Goal: Transaction & Acquisition: Purchase product/service

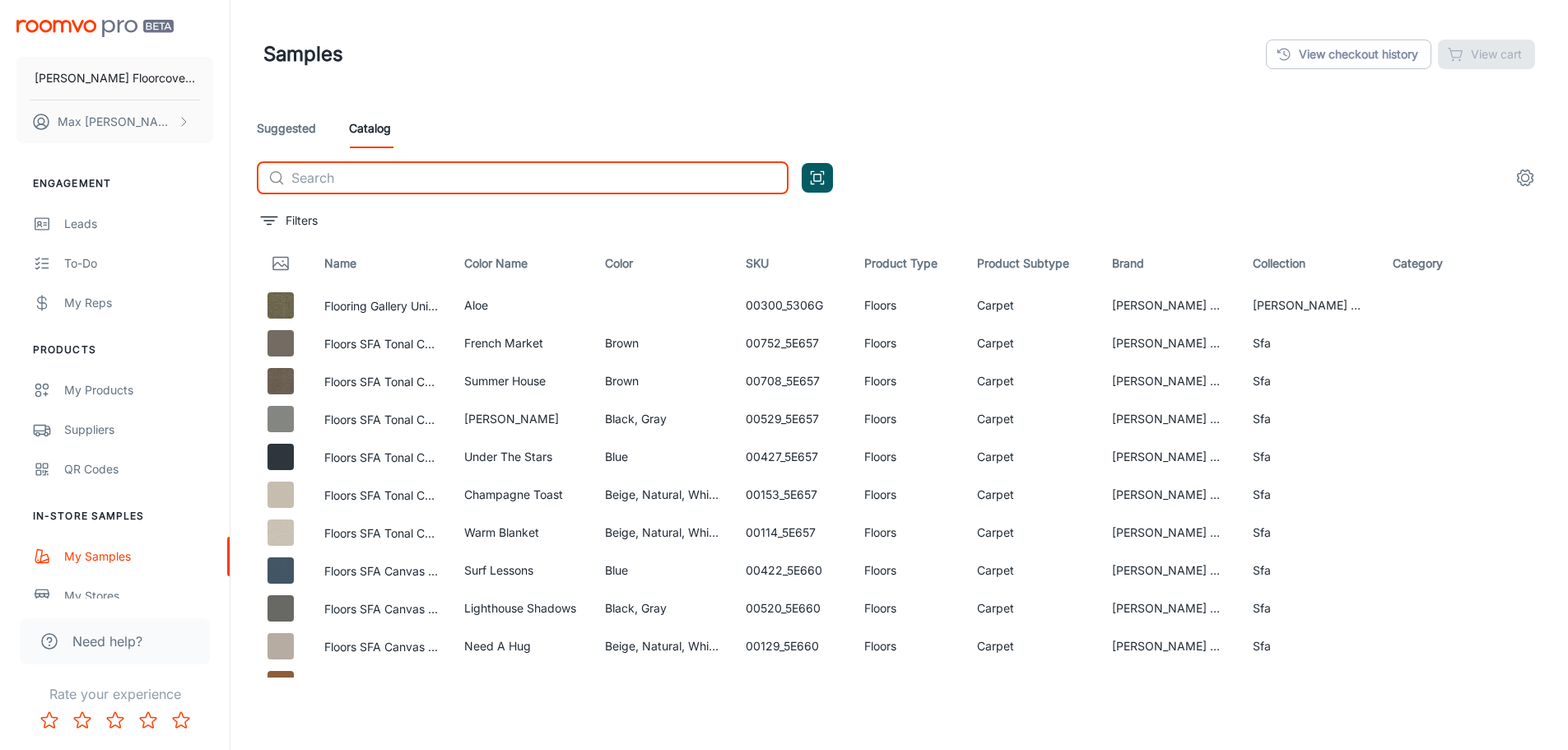
click at [337, 177] on input "text" at bounding box center [539, 177] width 497 height 33
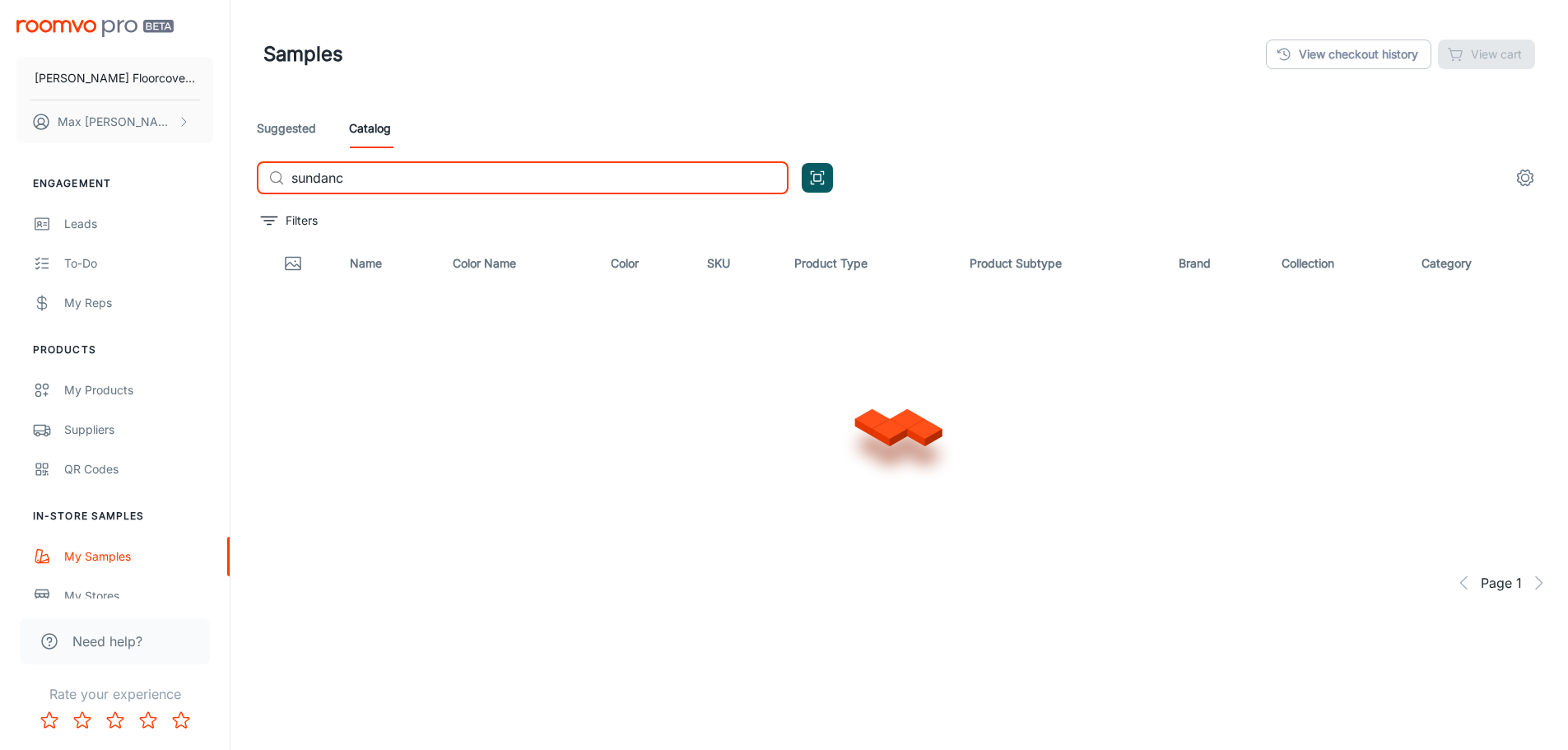
type input "sundance"
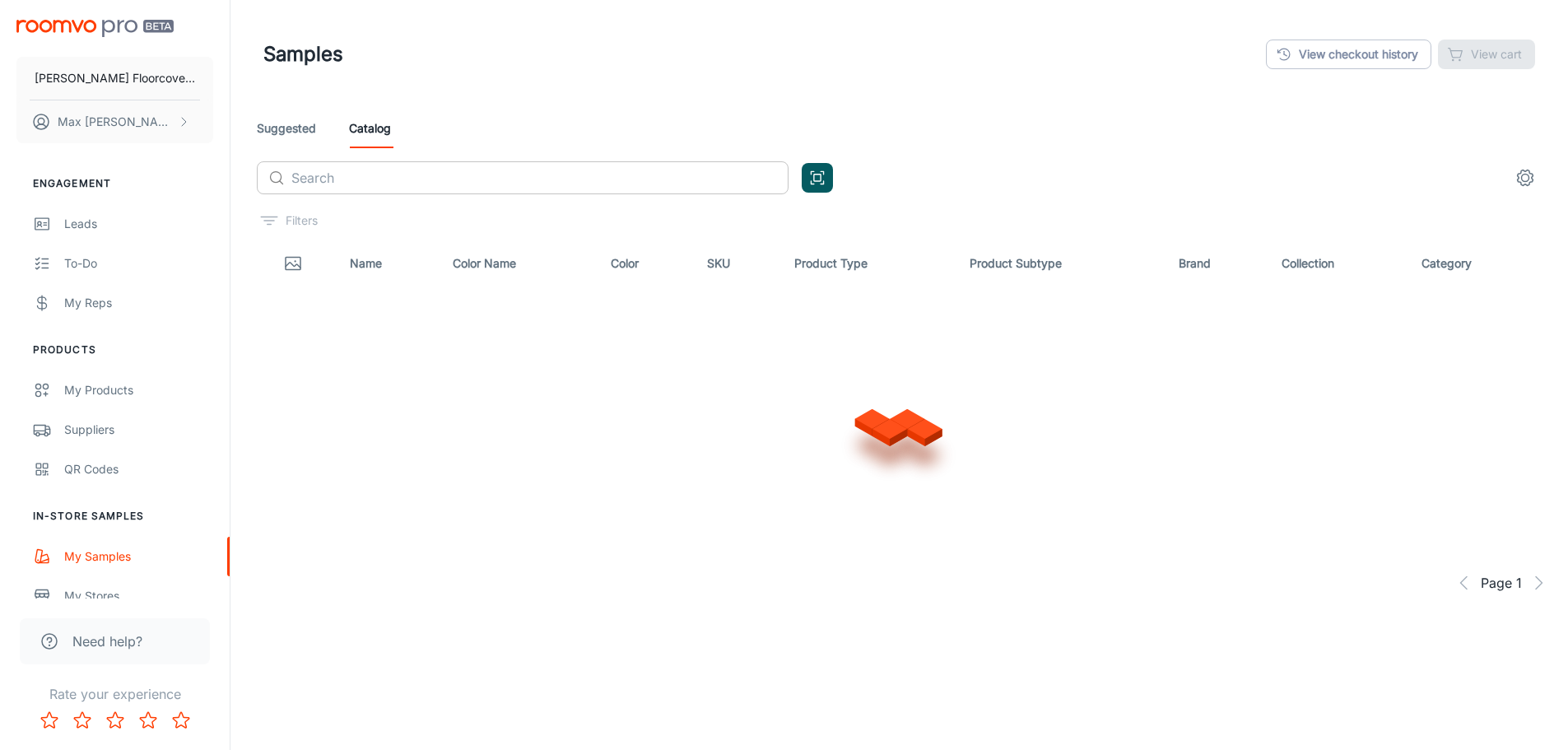
click at [385, 184] on input "text" at bounding box center [539, 177] width 497 height 33
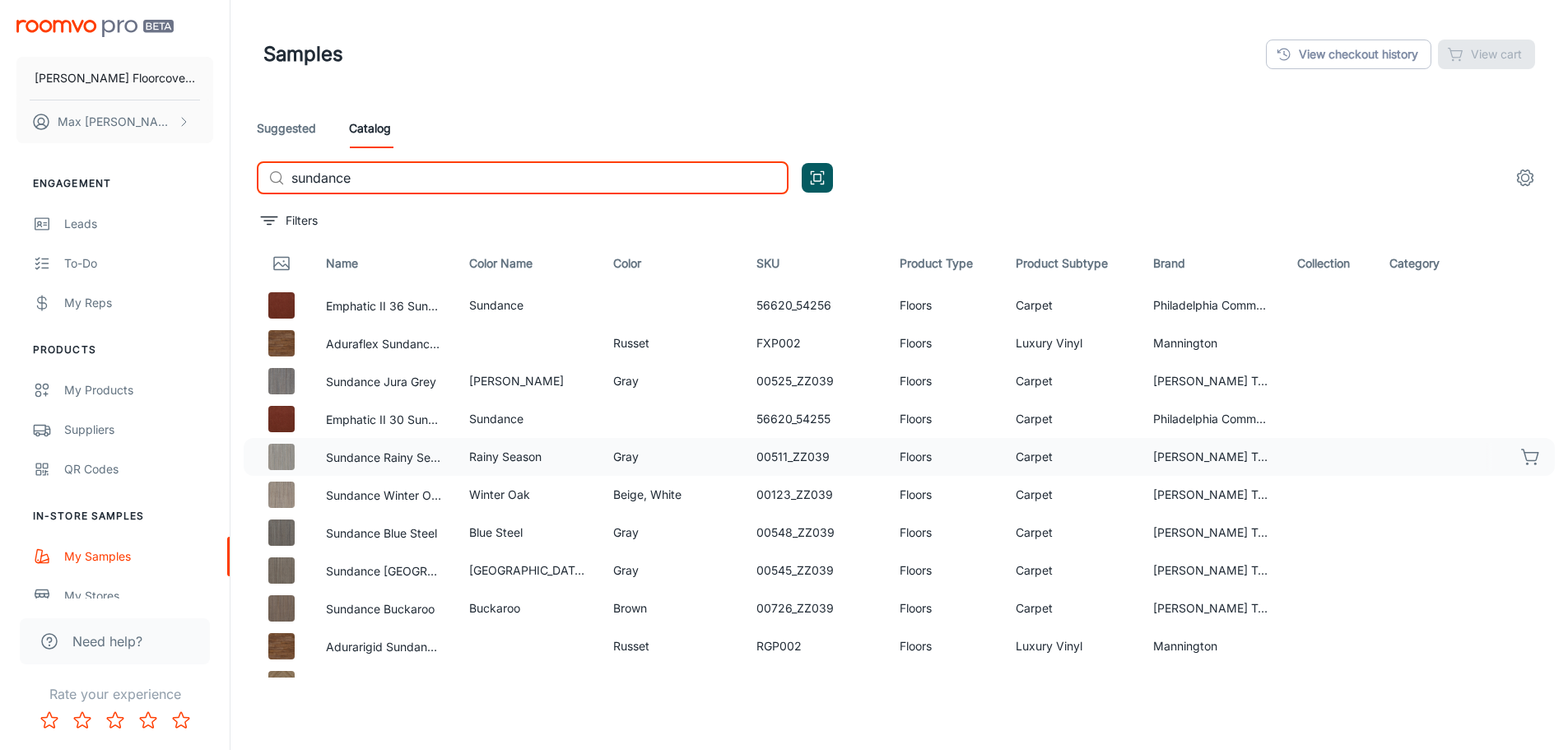
click at [1522, 452] on icon "button" at bounding box center [1530, 454] width 17 height 11
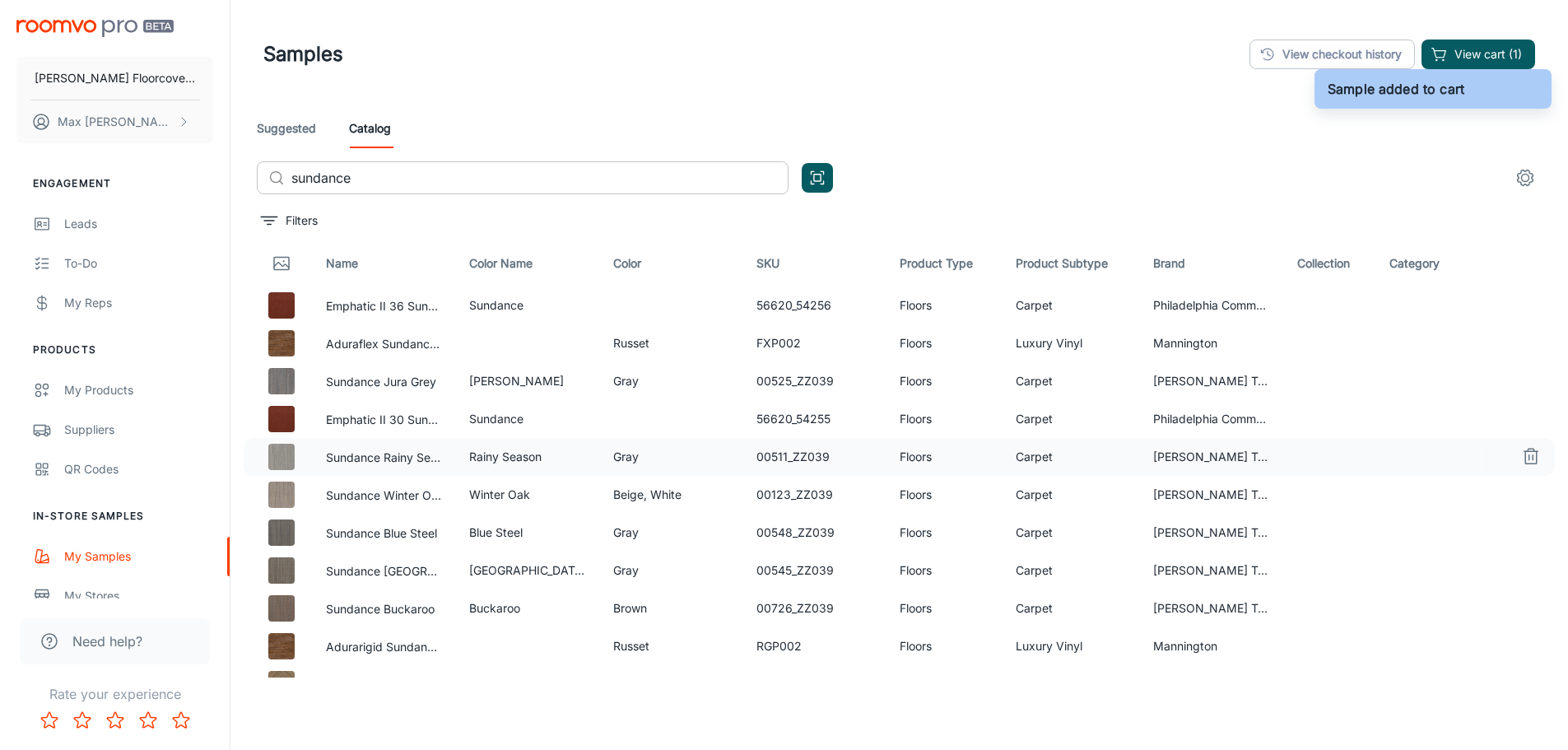
click at [417, 177] on input "sundance" at bounding box center [539, 177] width 497 height 33
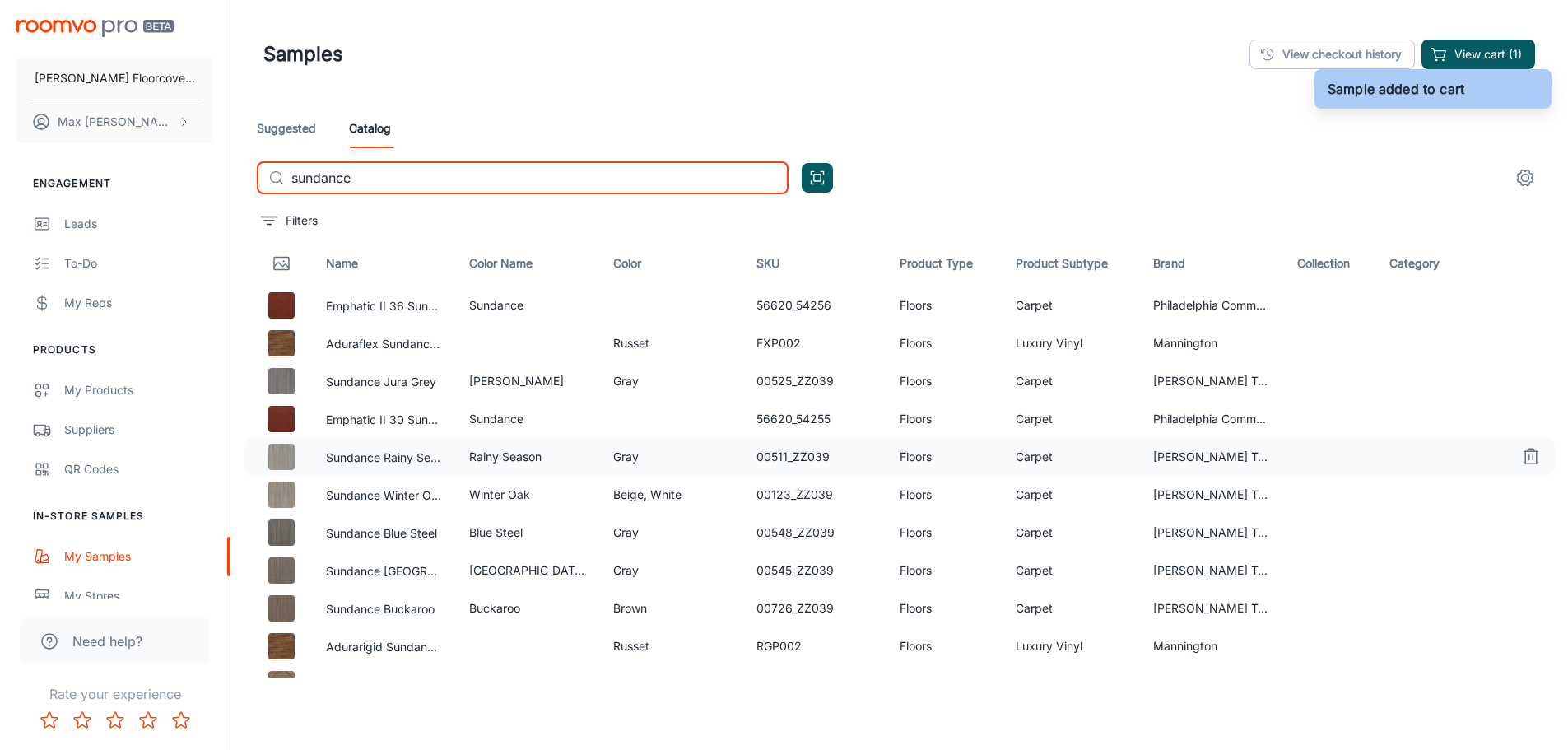
click at [417, 177] on input "sundance" at bounding box center [539, 177] width 497 height 33
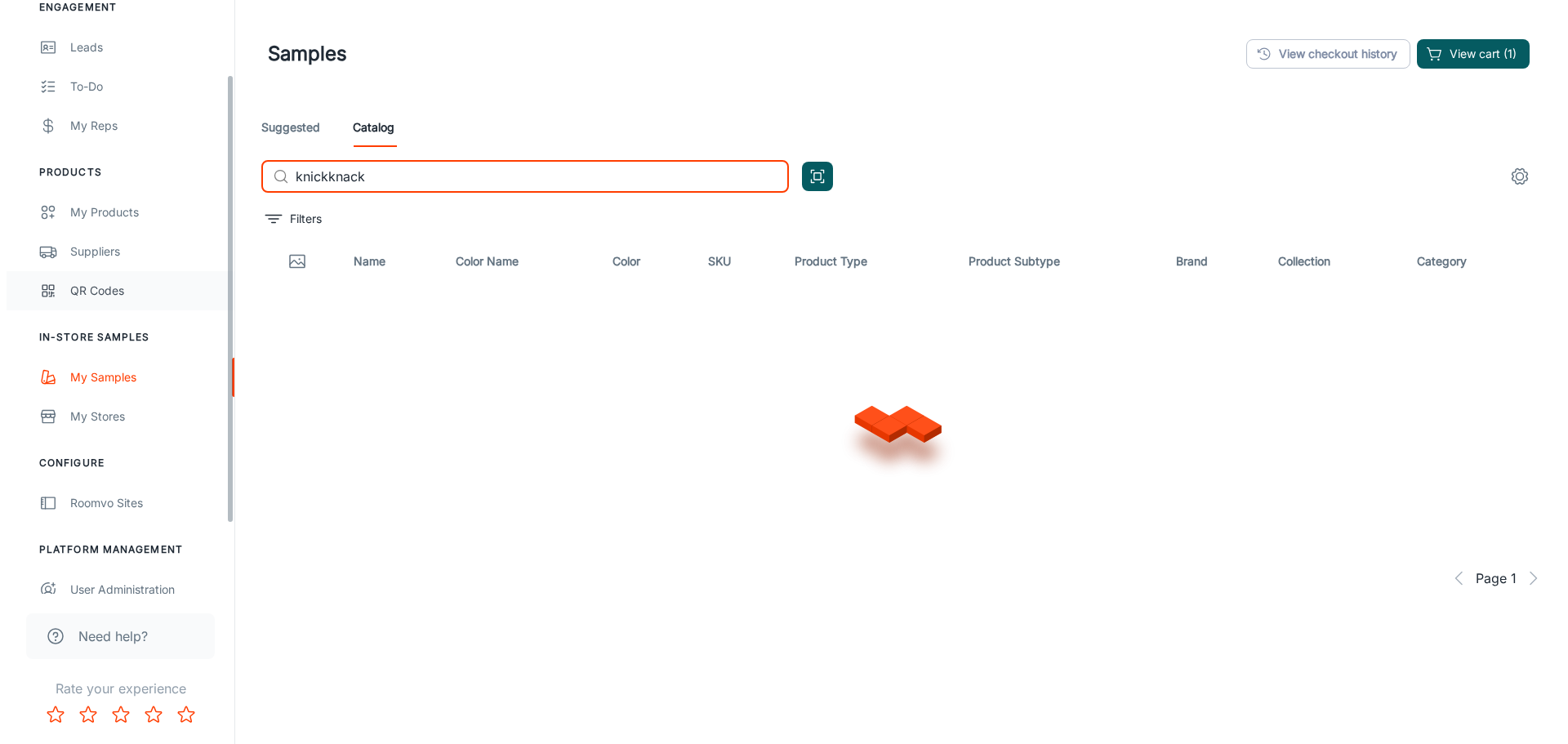
scroll to position [190, 0]
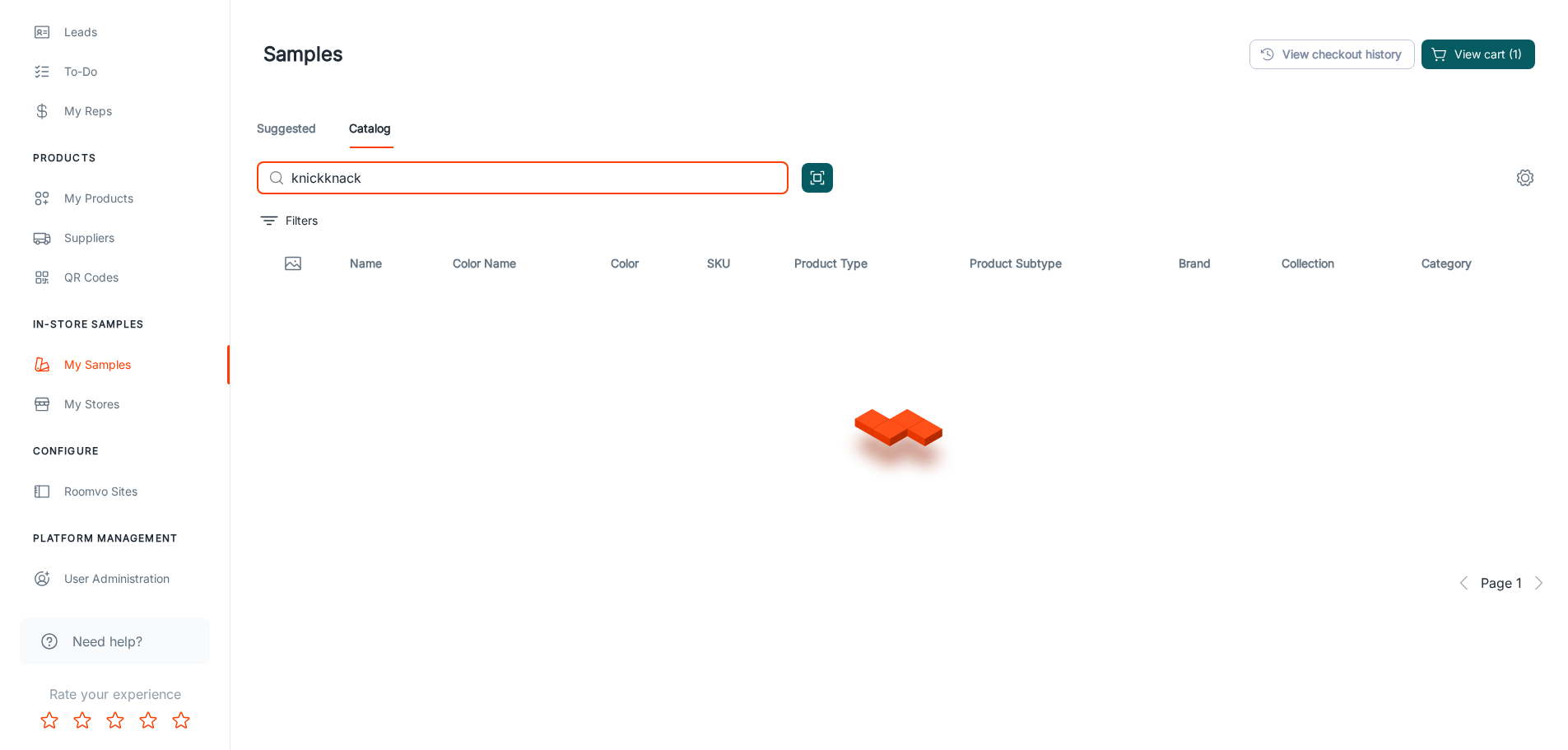
type input "knickknack"
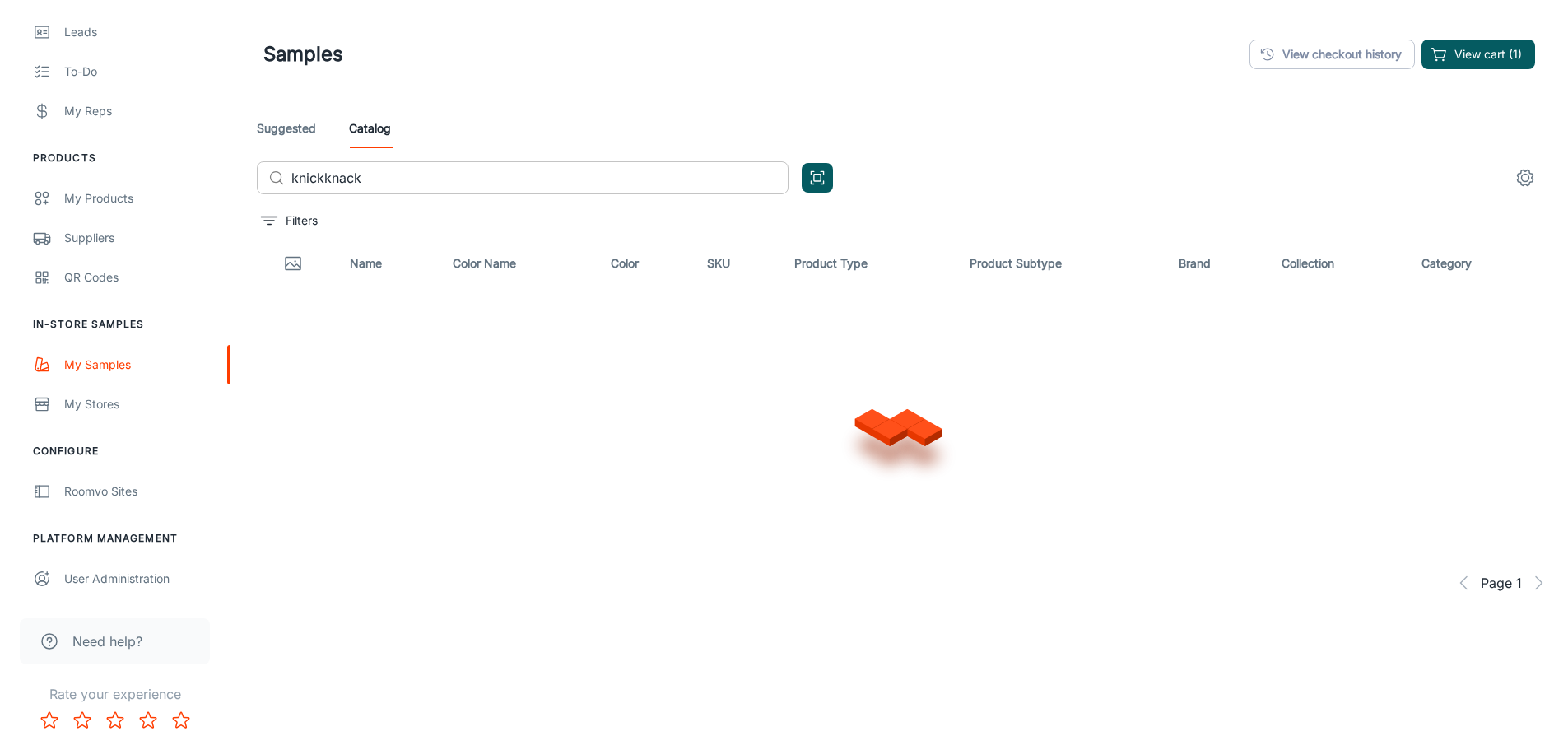
click at [525, 181] on input "knickknack" at bounding box center [539, 177] width 497 height 33
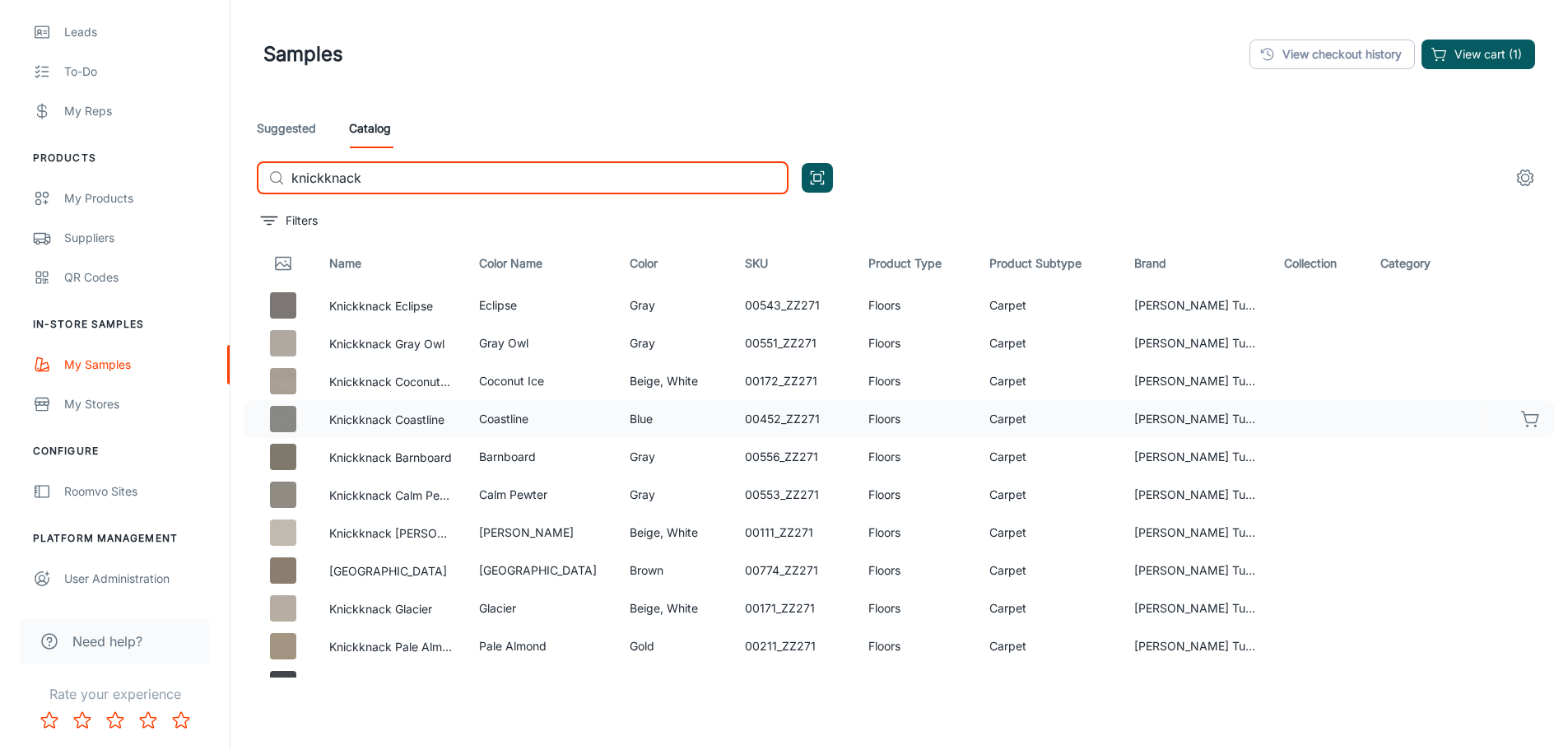
click at [1530, 417] on button "button" at bounding box center [1531, 419] width 28 height 28
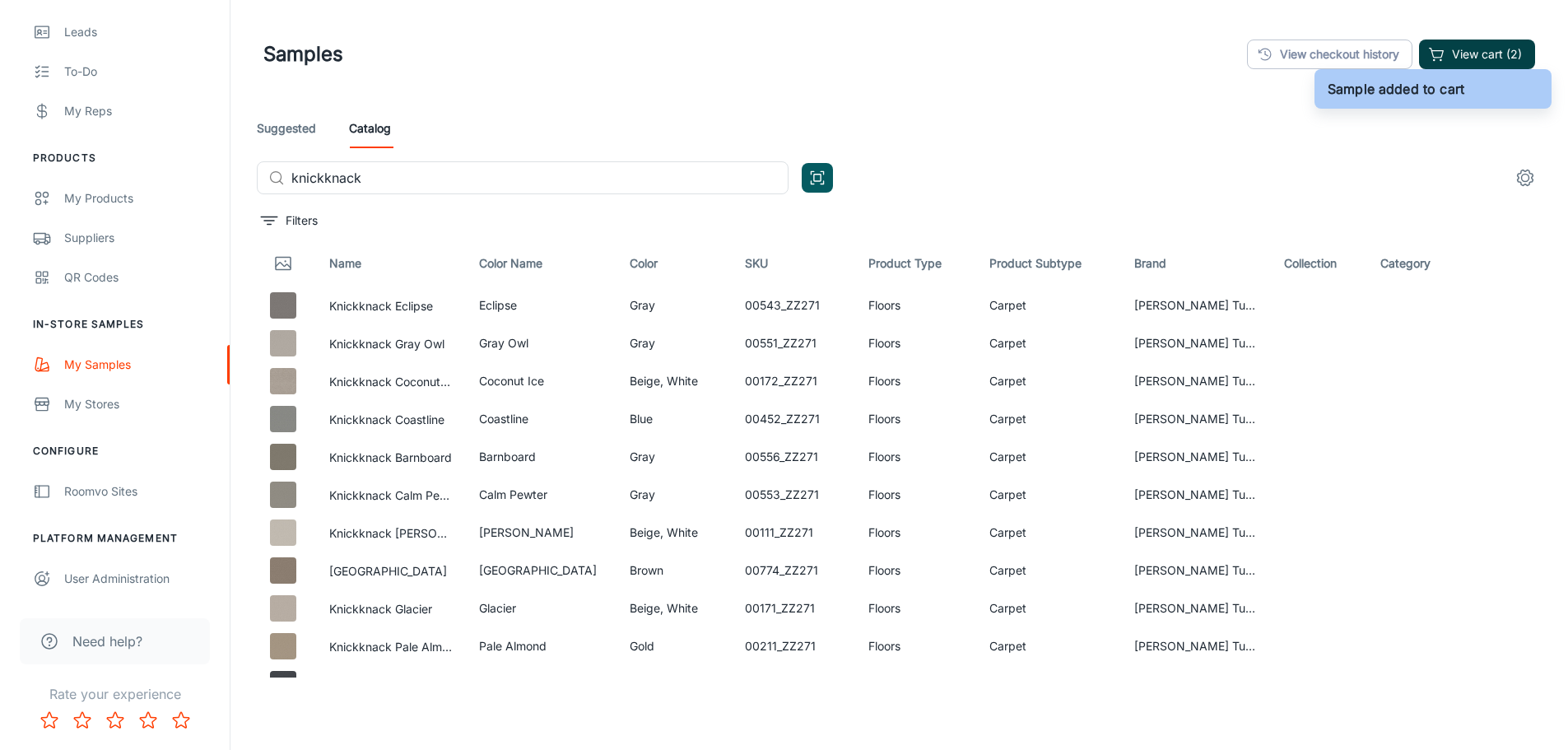
click at [1506, 53] on button "View cart (2)" at bounding box center [1476, 54] width 116 height 30
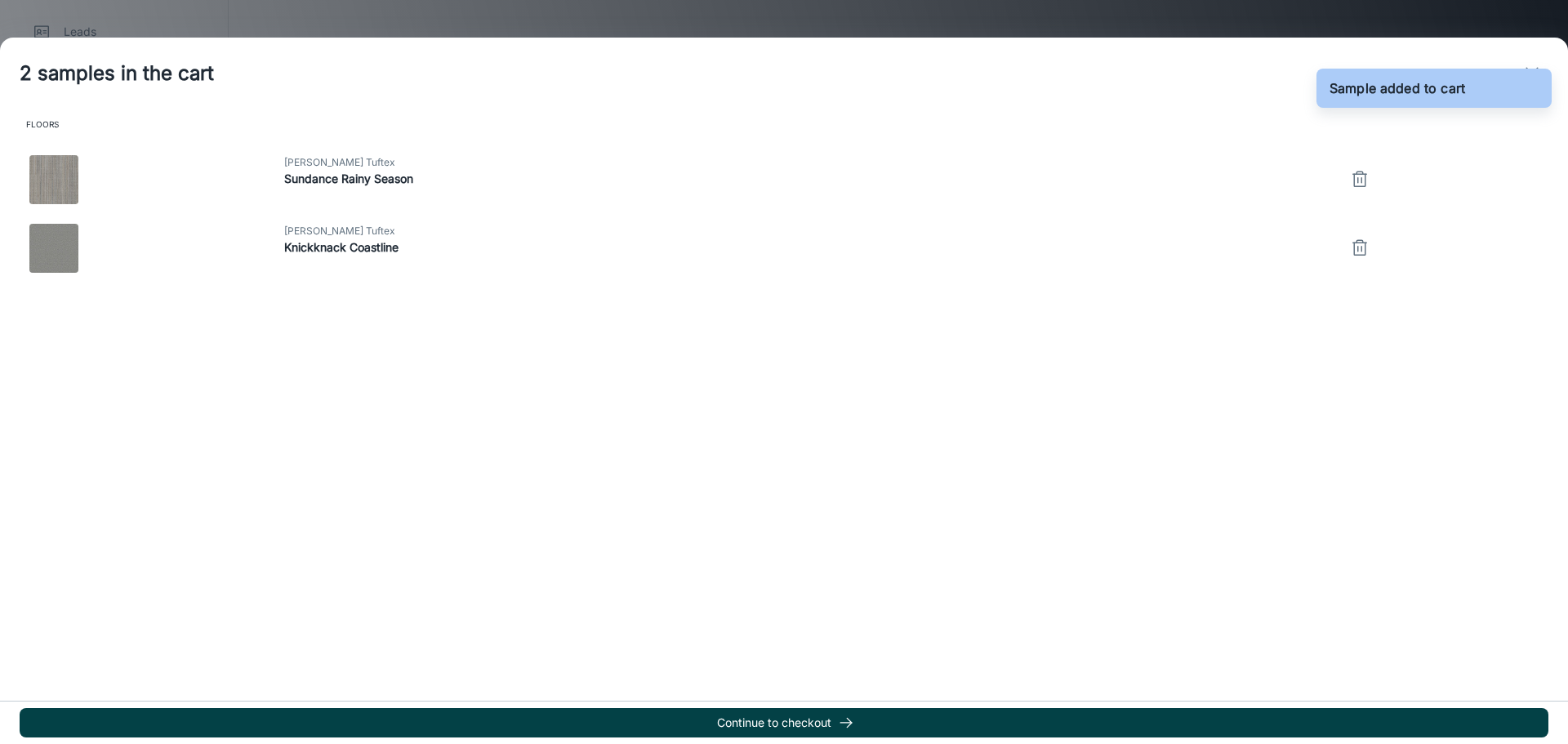
click at [794, 714] on button "Continue to checkout" at bounding box center [784, 722] width 1528 height 29
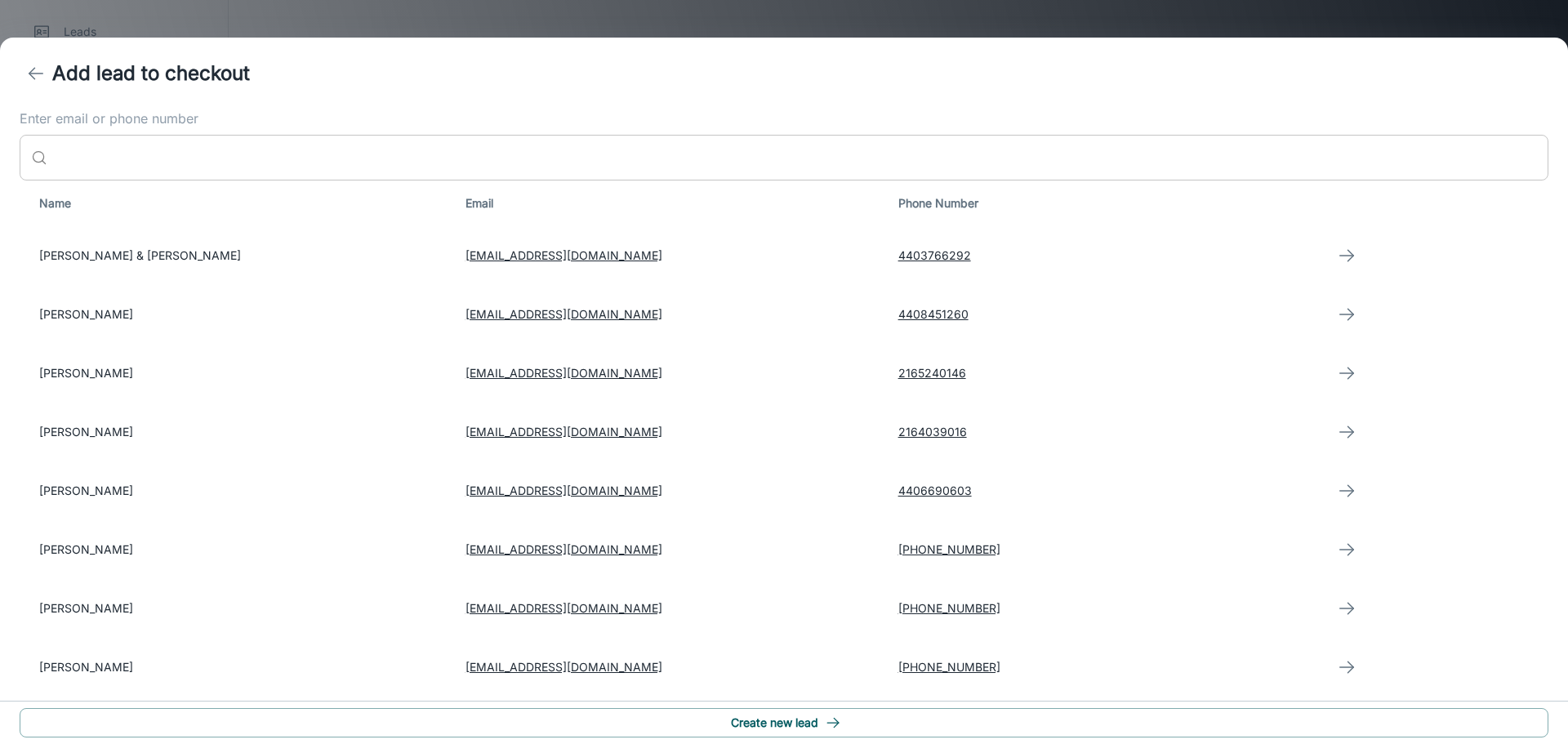
click at [316, 169] on input "Enter email or phone number" at bounding box center [800, 157] width 1495 height 46
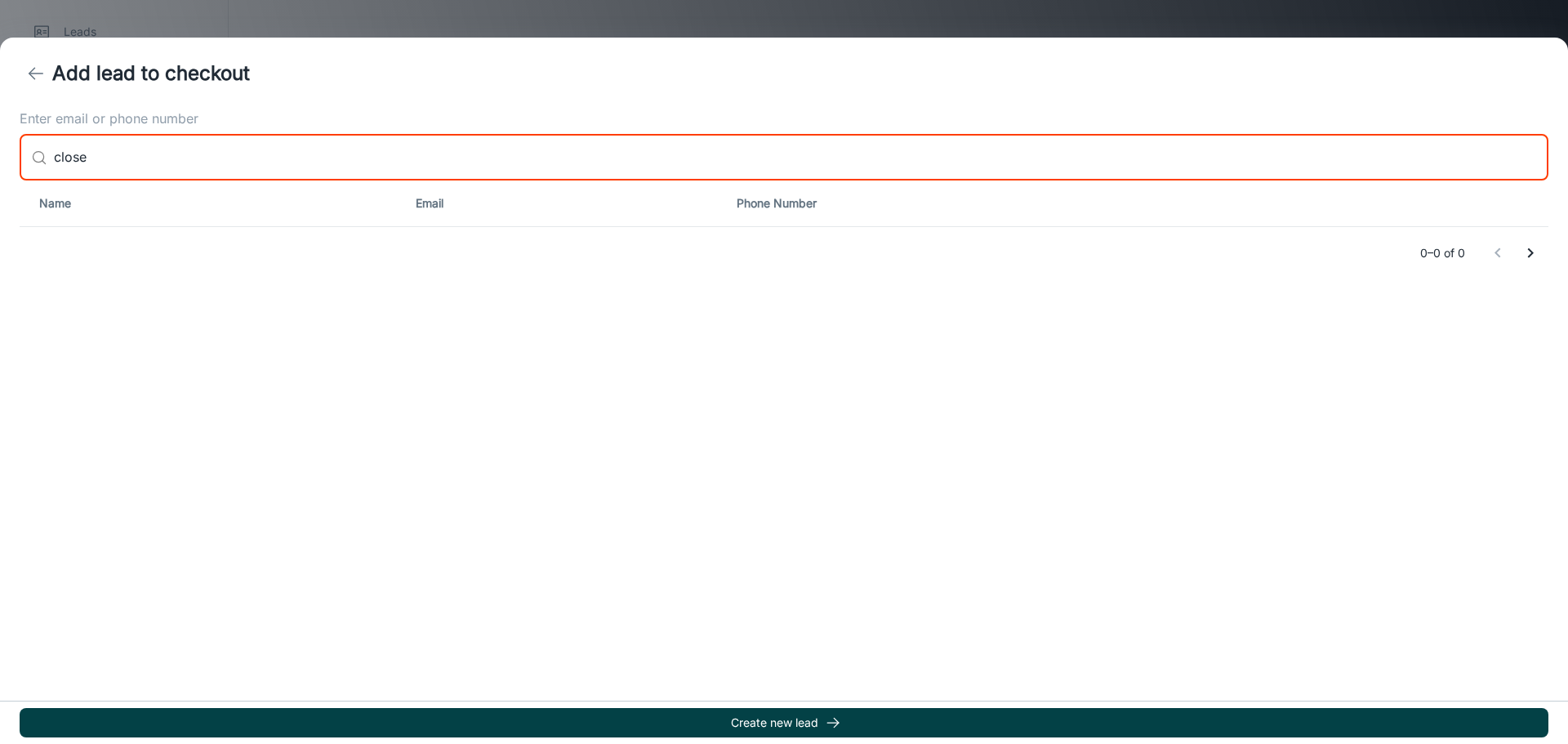
type input "close"
click at [699, 723] on button "Create new lead" at bounding box center [784, 722] width 1528 height 29
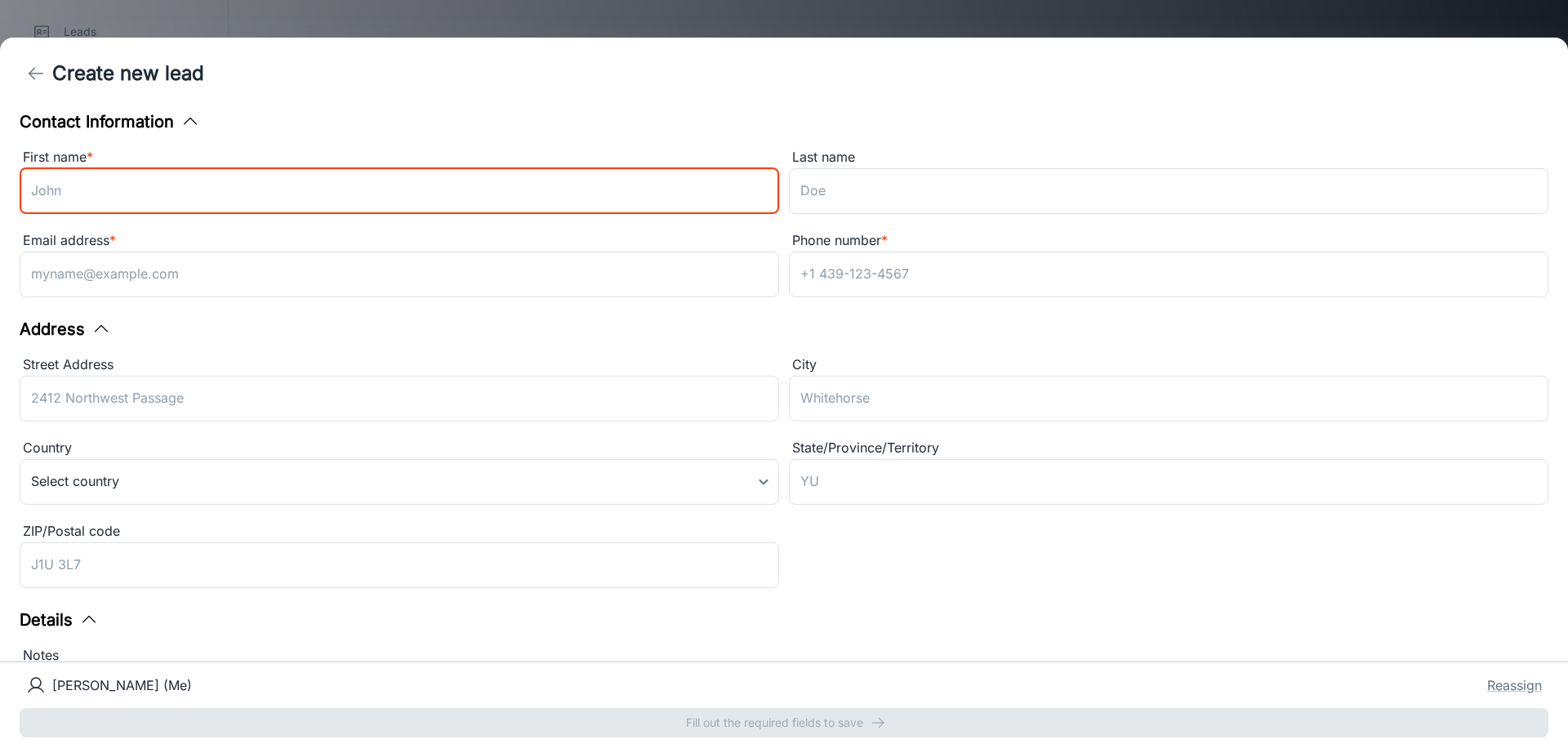
click at [371, 193] on input "First name *" at bounding box center [400, 191] width 760 height 46
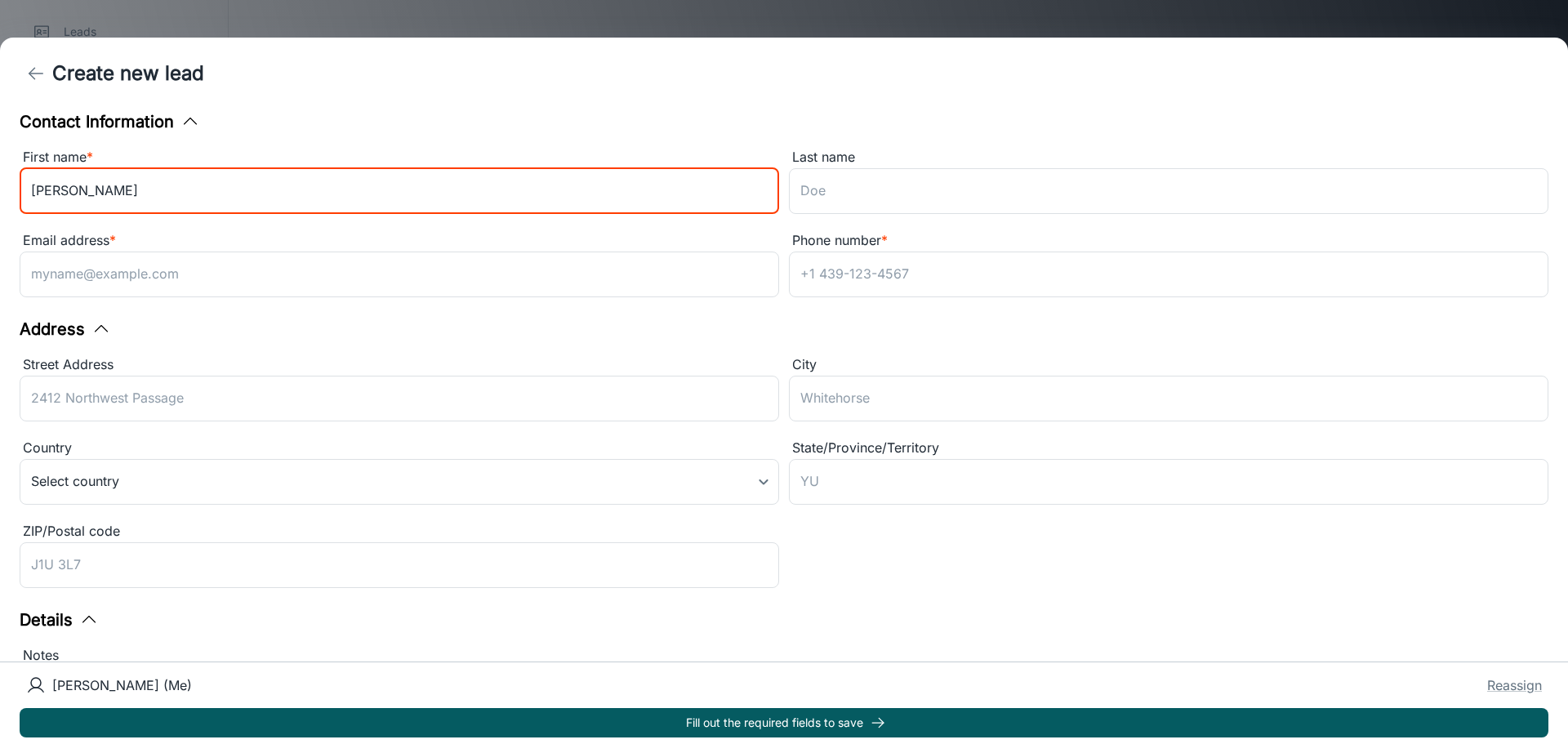
type input "Sue"
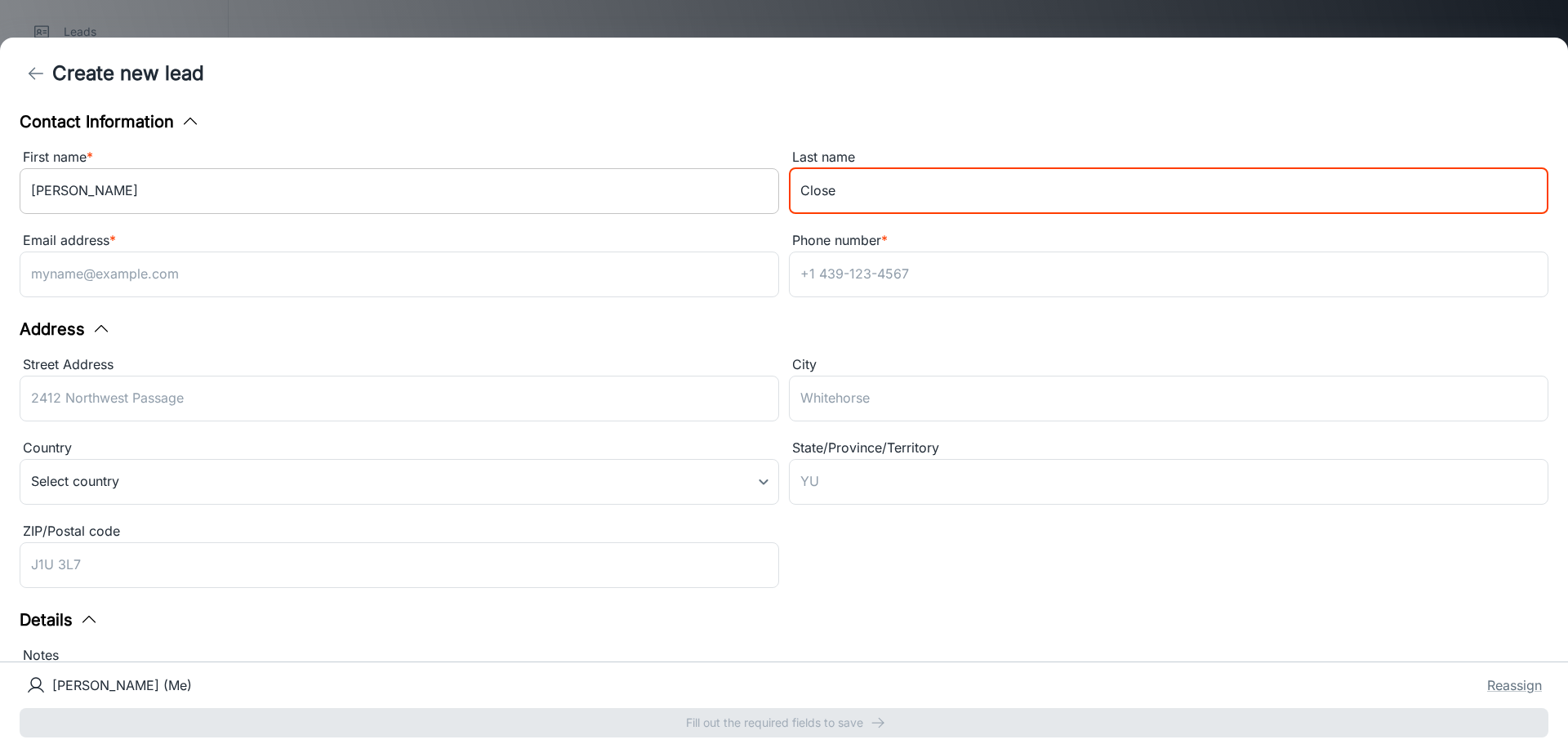
type input "Close"
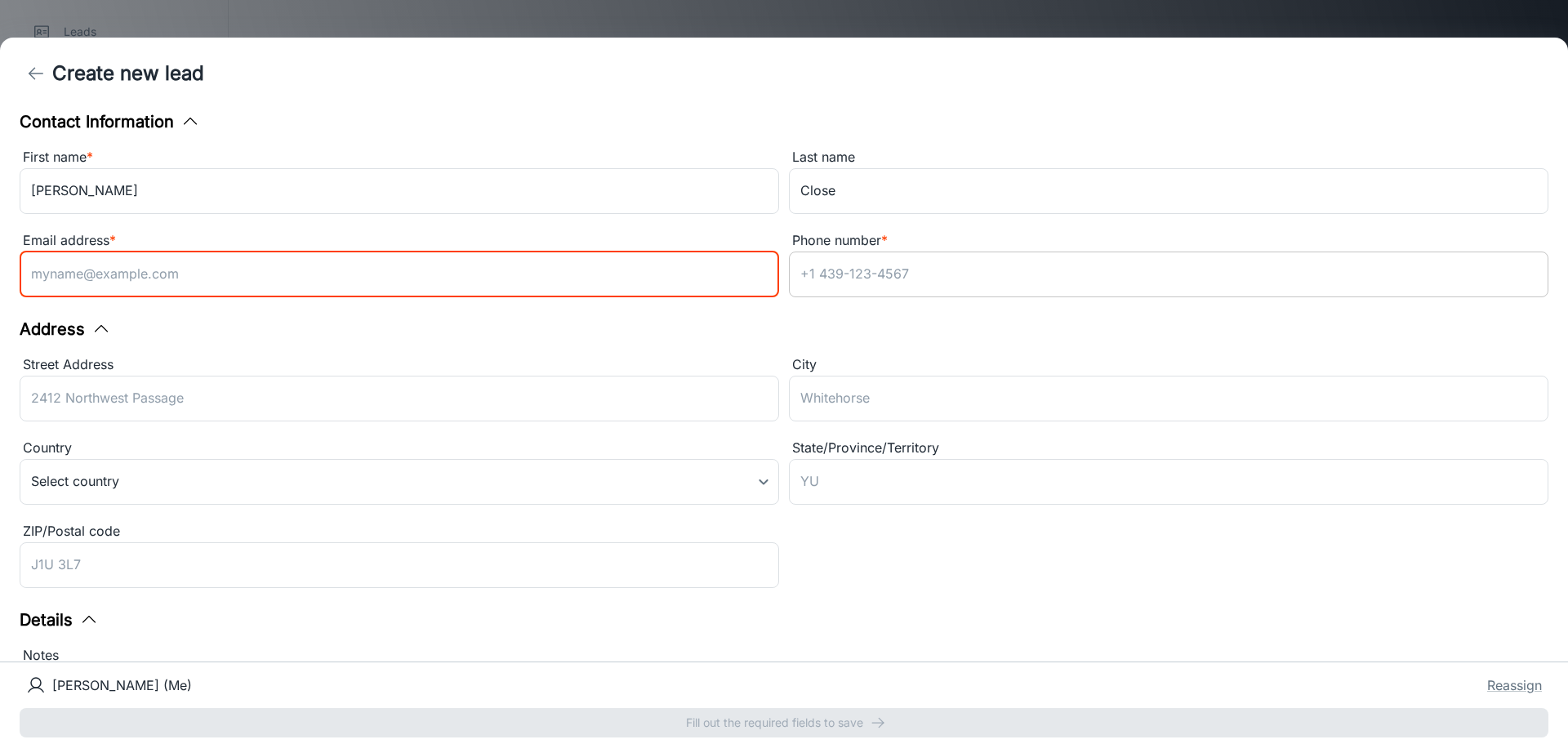
click at [1093, 286] on input "Phone number *" at bounding box center [1169, 274] width 760 height 46
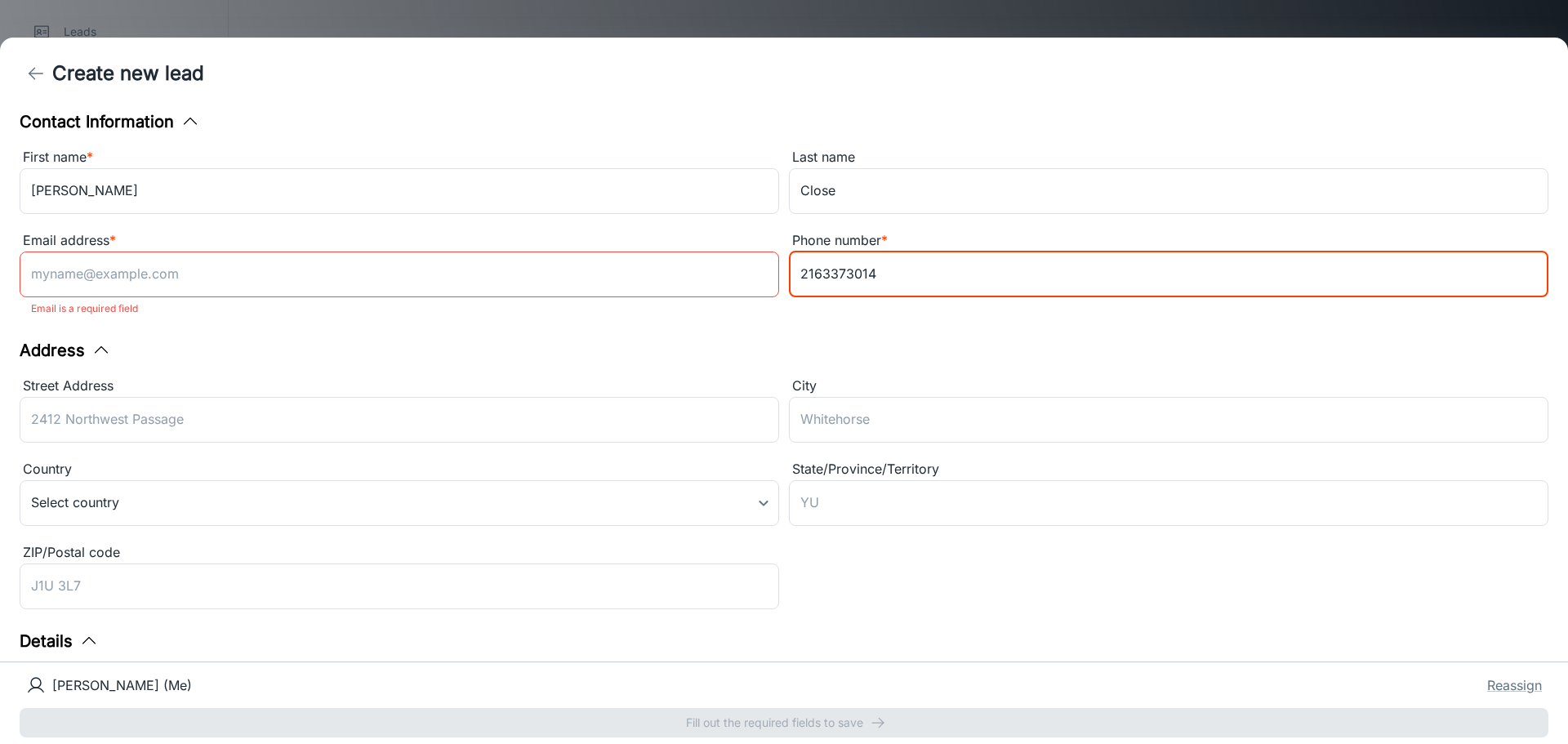
type input "2163373014"
click at [789, 345] on div "Address" at bounding box center [784, 350] width 1528 height 24
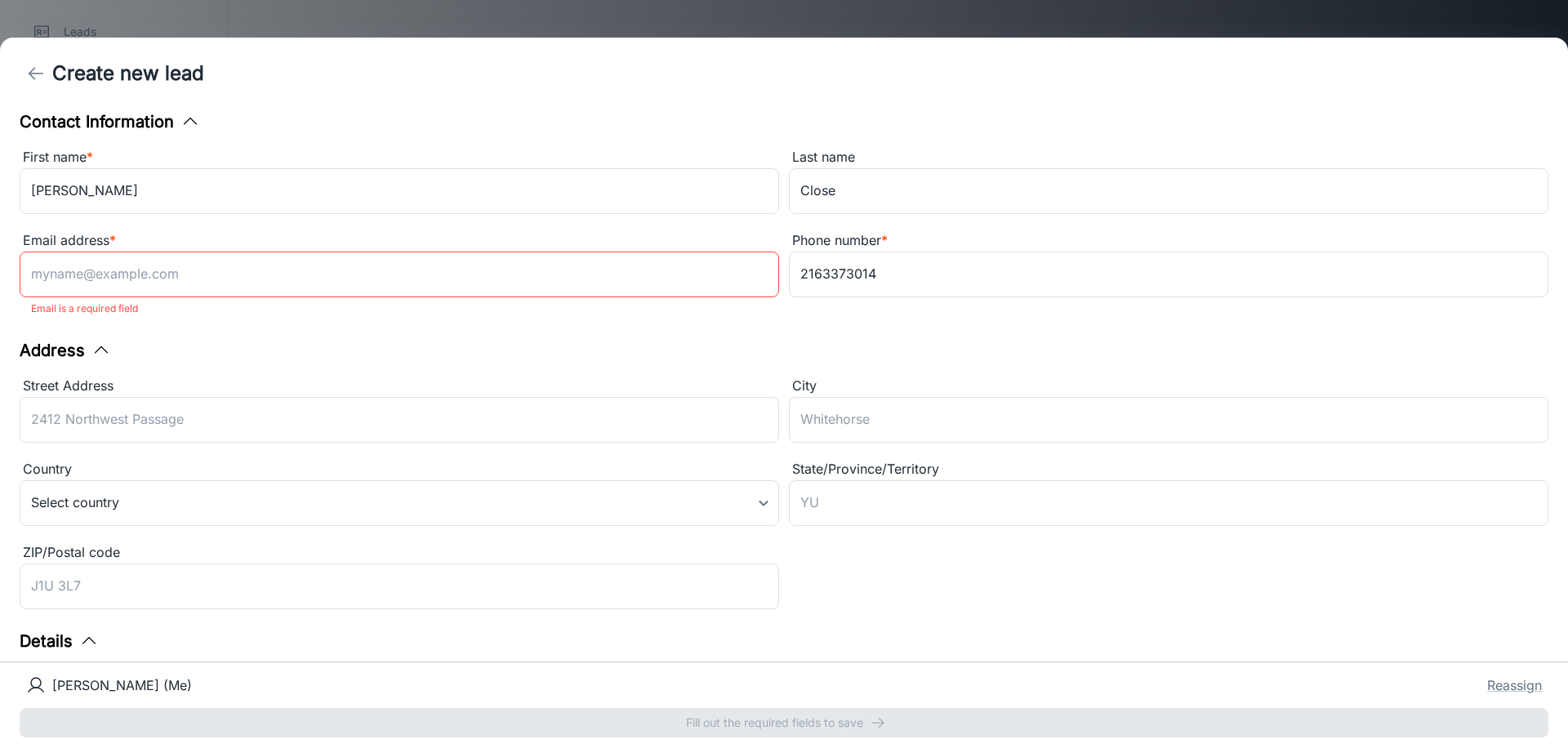
click at [238, 270] on input "Email address *" at bounding box center [400, 274] width 760 height 46
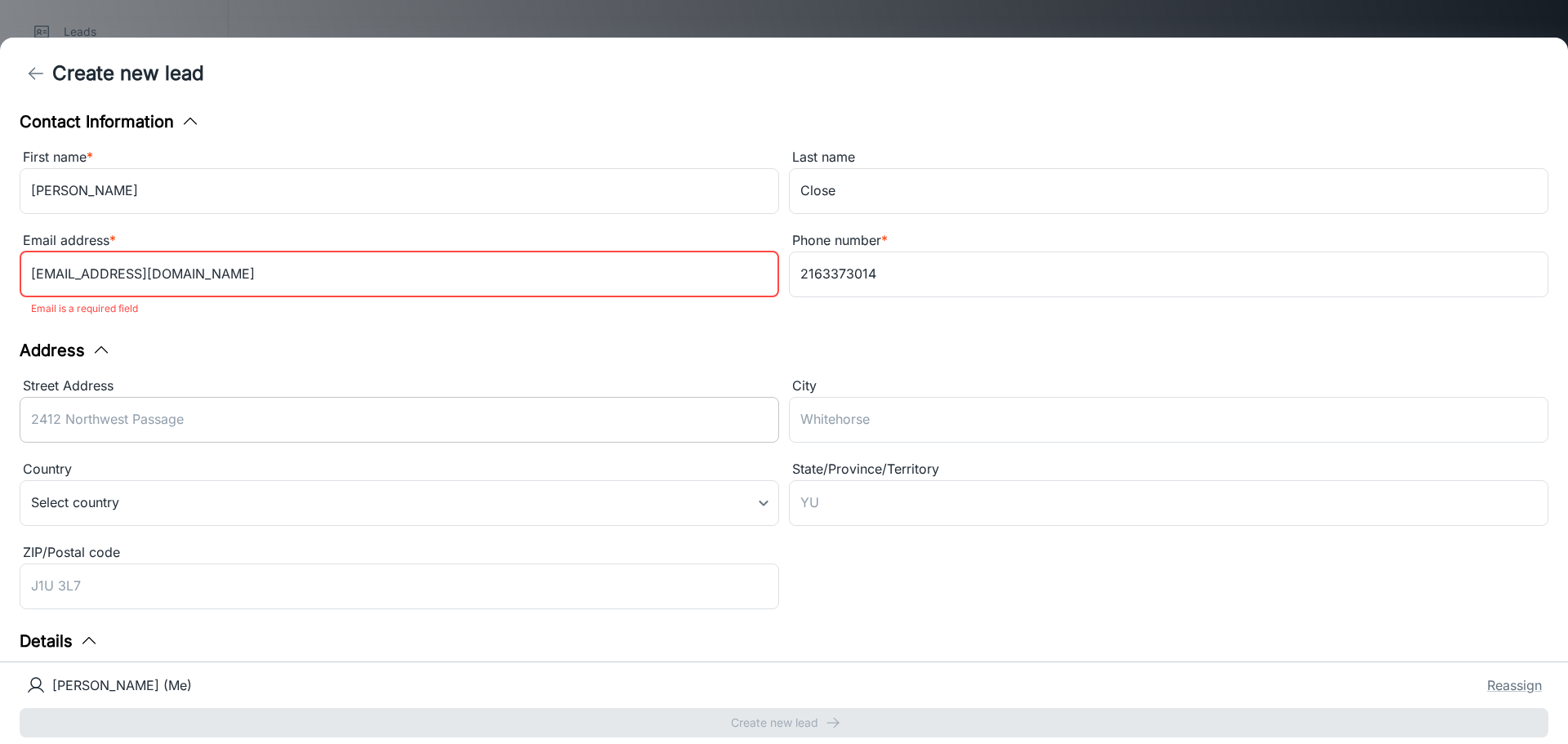
type input "Gsclose2@gmail.com"
click at [351, 405] on input "Street Address" at bounding box center [400, 419] width 760 height 46
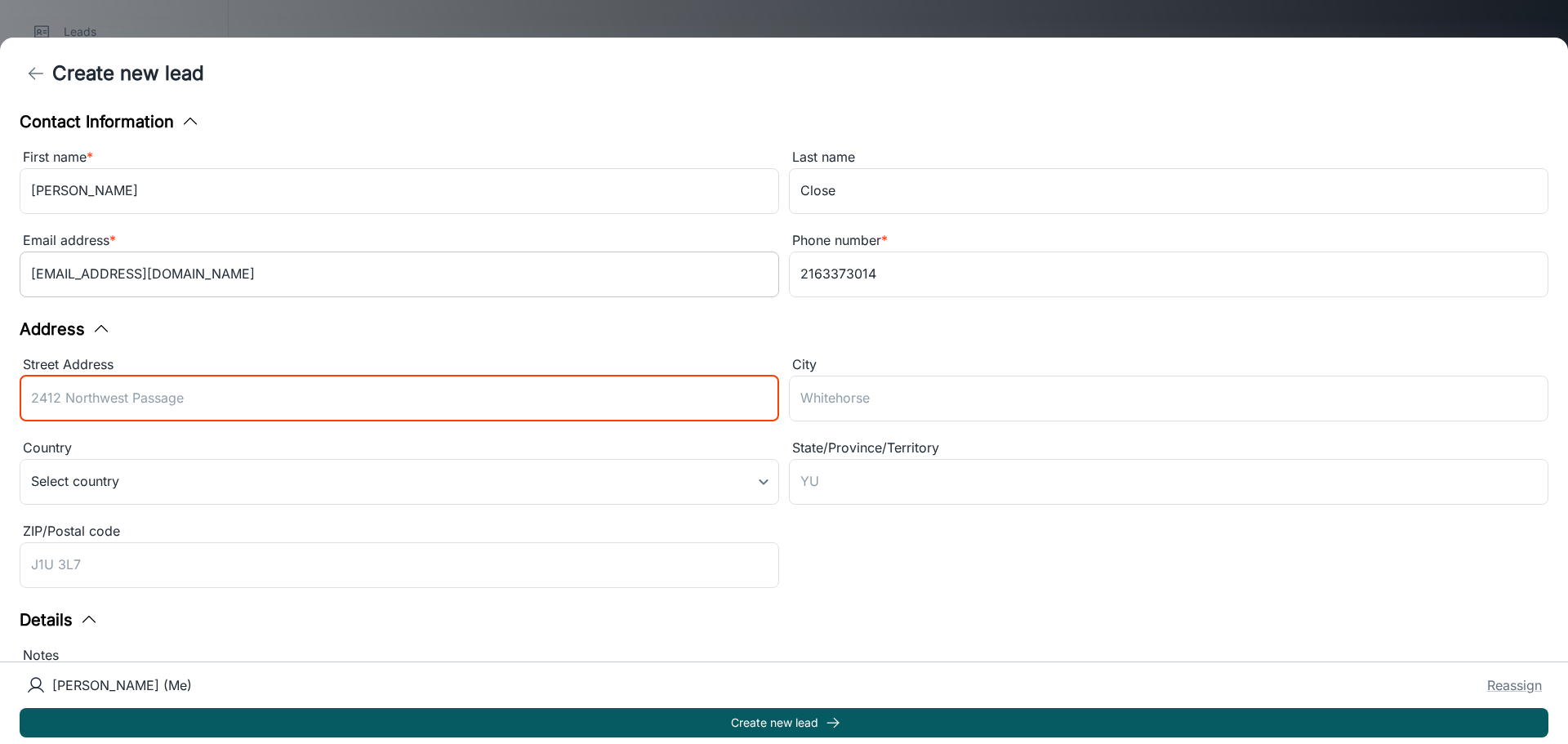
click at [420, 273] on input "Gsclose2@gmail.com" at bounding box center [400, 274] width 760 height 46
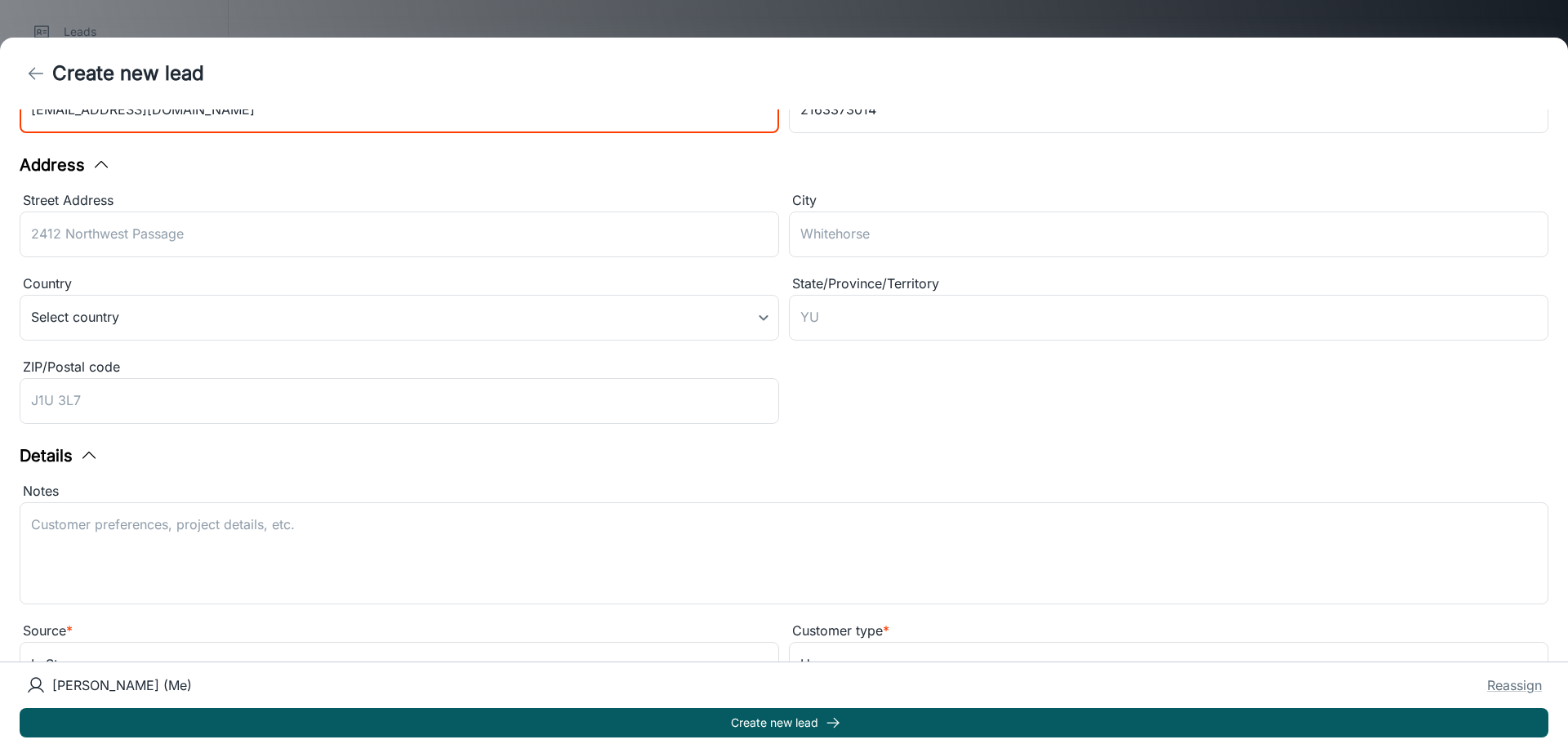
scroll to position [210, 0]
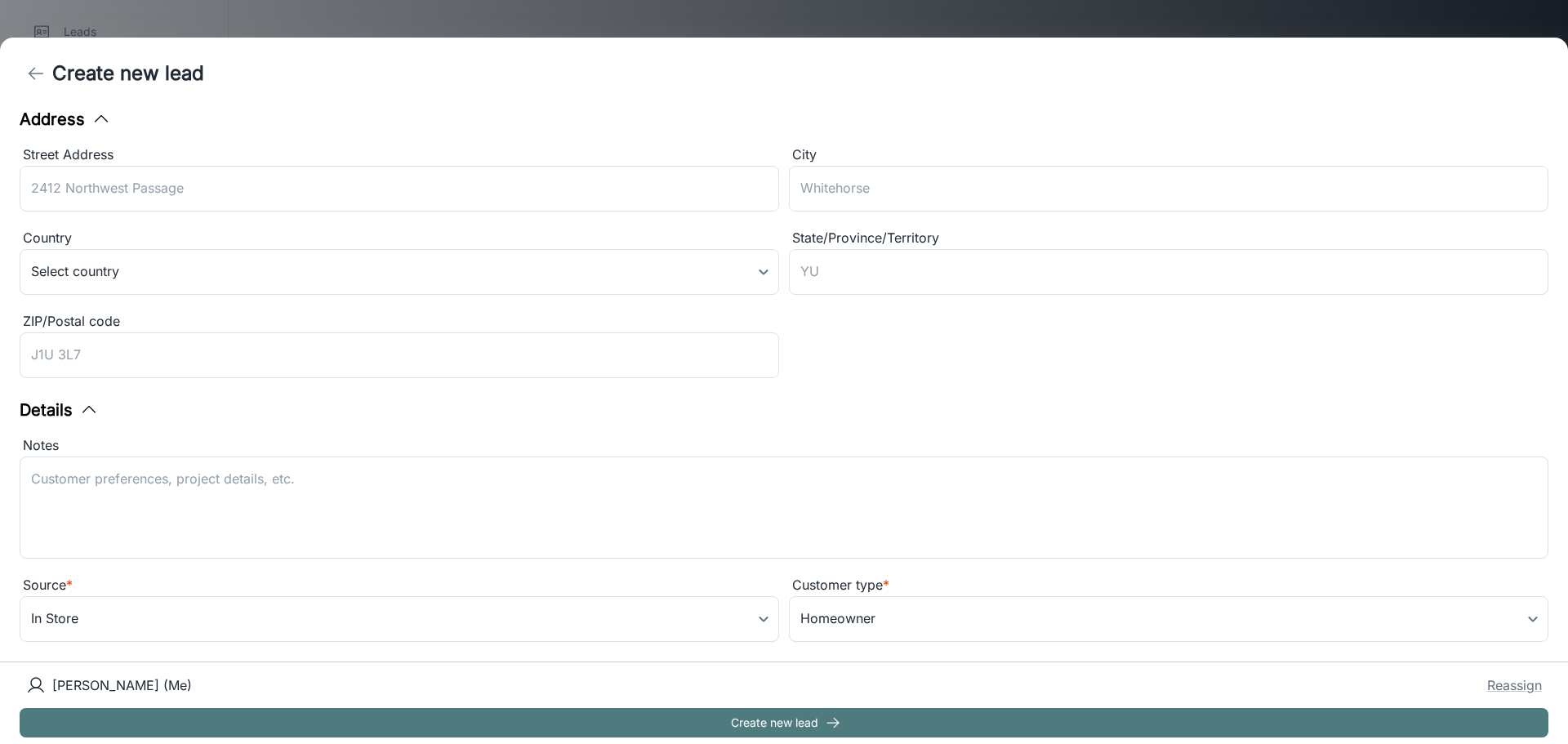
click at [758, 718] on button "Create new lead" at bounding box center [784, 722] width 1528 height 29
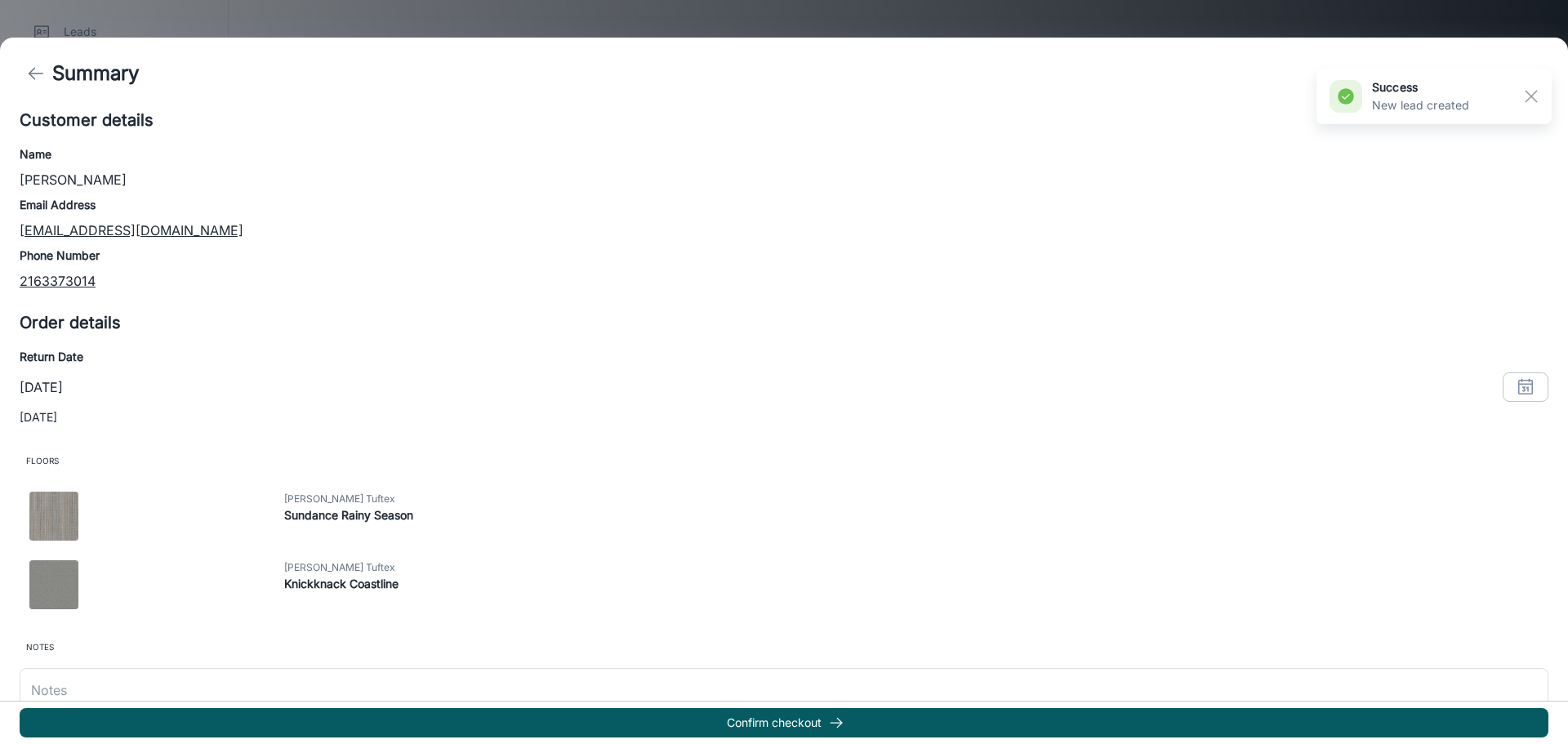
scroll to position [145, 0]
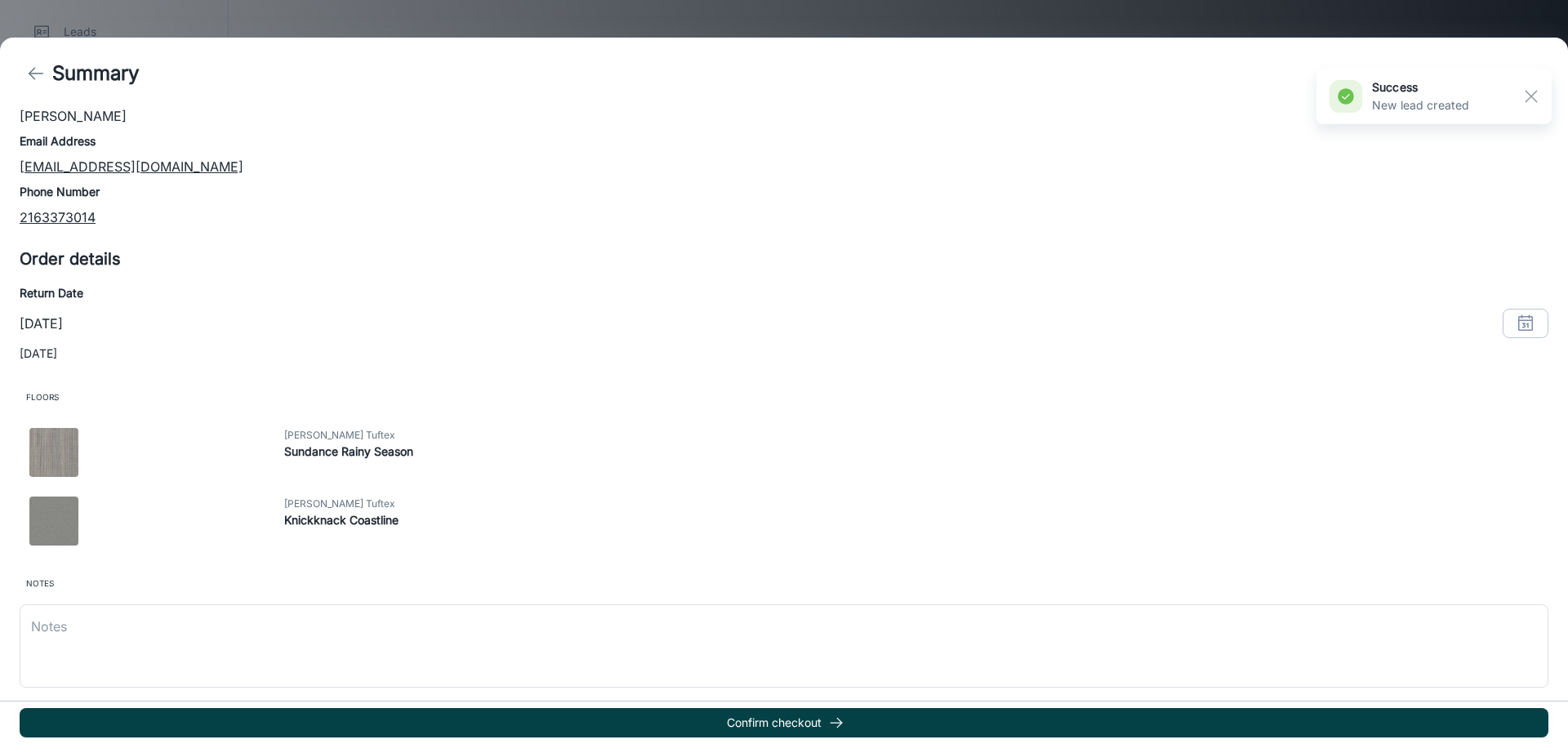
click at [826, 717] on button "Confirm checkout" at bounding box center [784, 722] width 1528 height 29
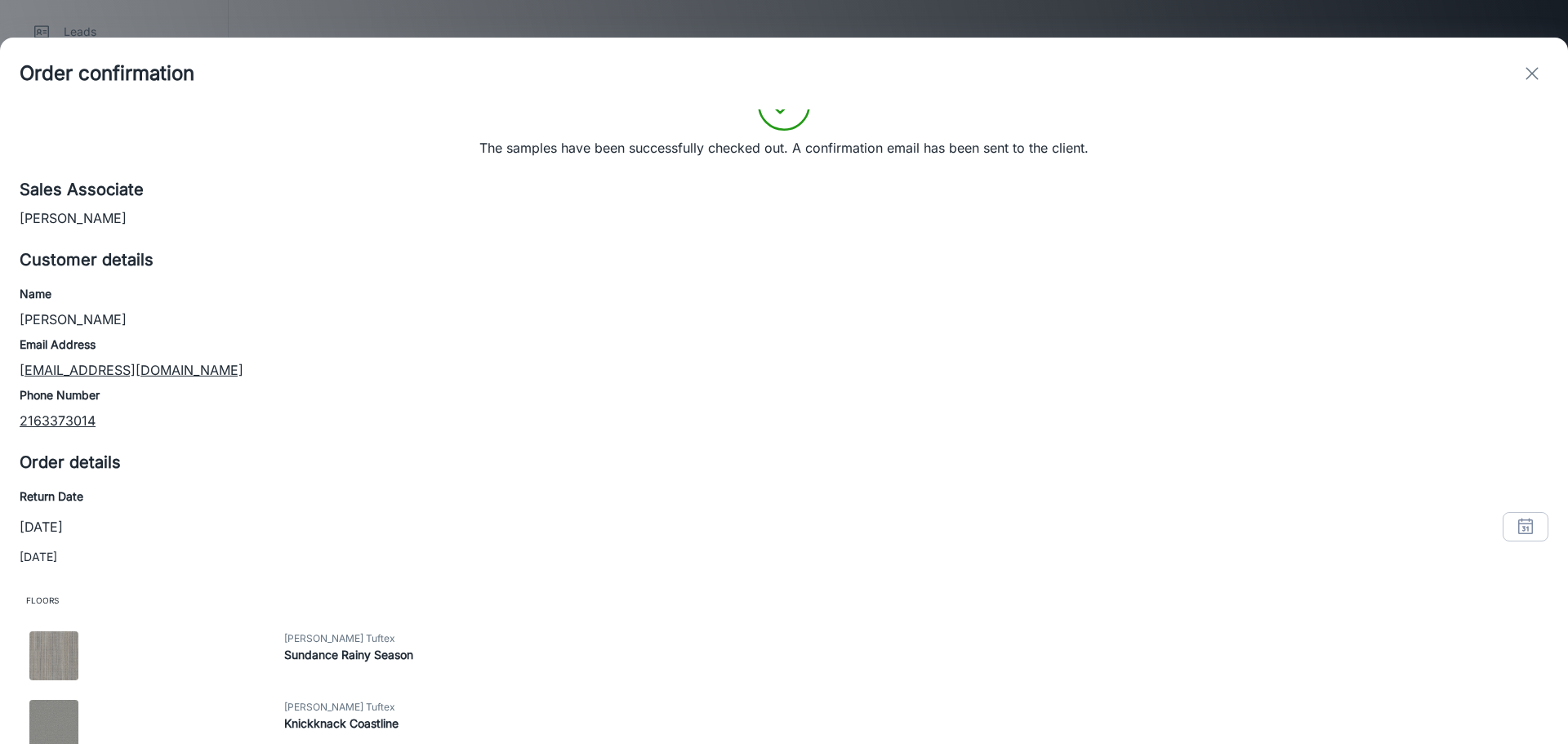
scroll to position [60, 0]
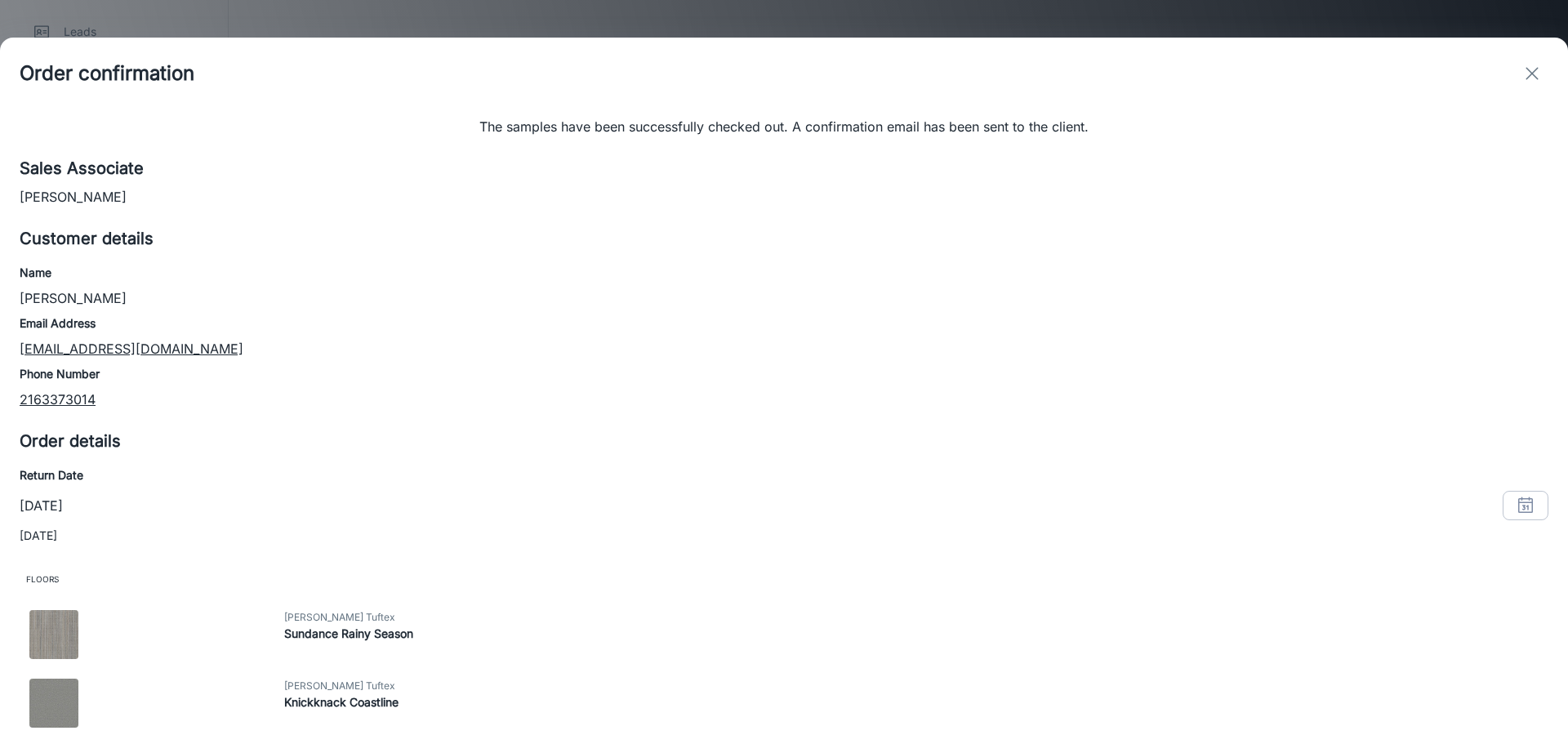
click at [795, 130] on p "The samples have been successfully checked out. A confirmation email has been s…" at bounding box center [783, 126] width 609 height 20
